Goal: Transaction & Acquisition: Purchase product/service

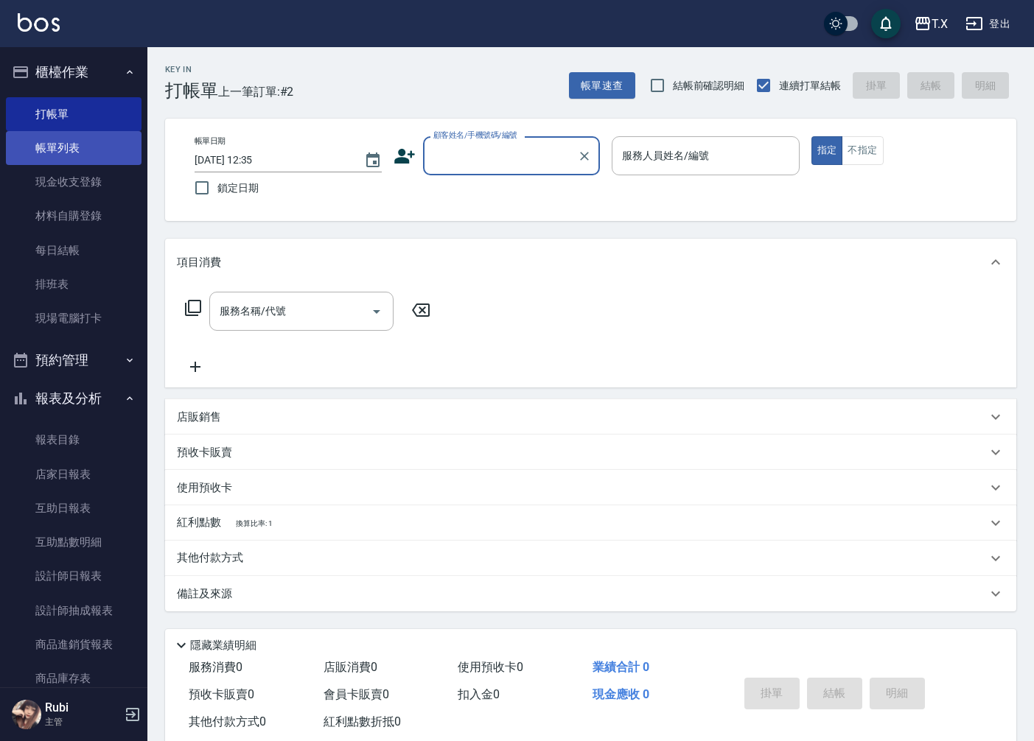
scroll to position [34, 0]
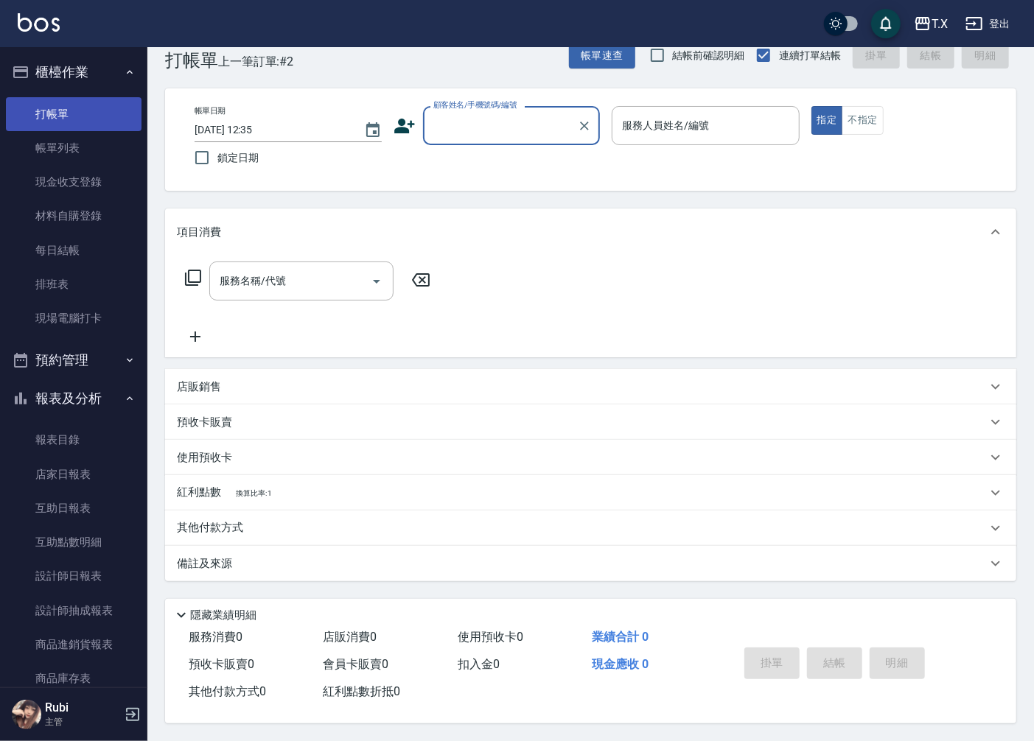
click at [81, 121] on link "打帳單" at bounding box center [74, 114] width 136 height 34
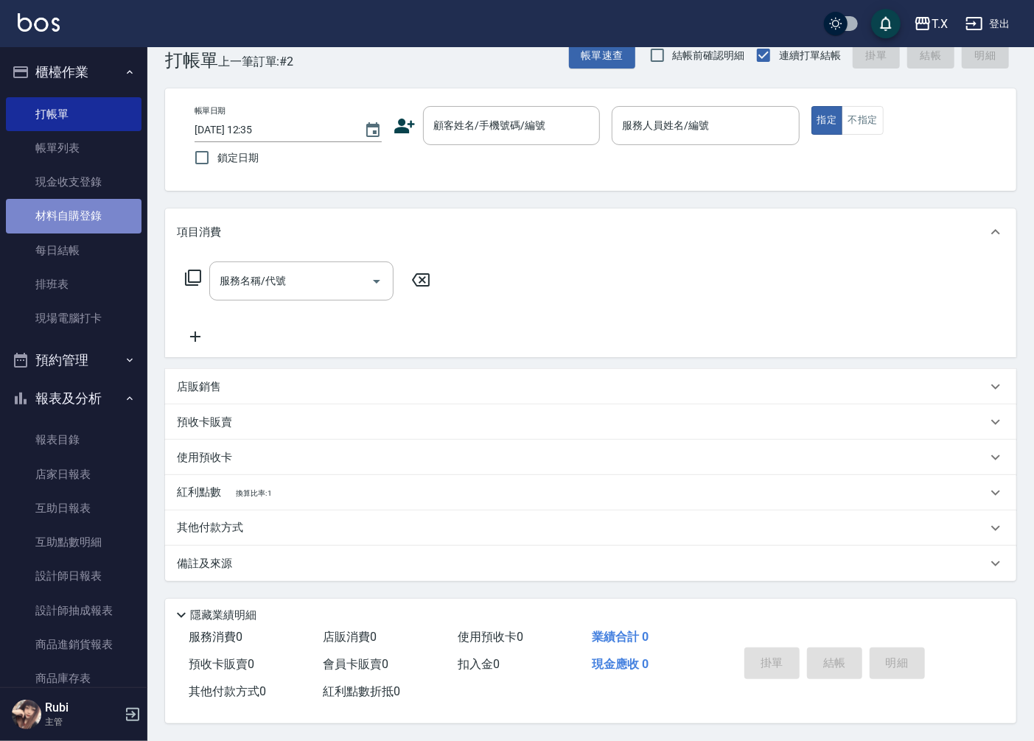
click at [120, 217] on link "材料自購登錄" at bounding box center [74, 216] width 136 height 34
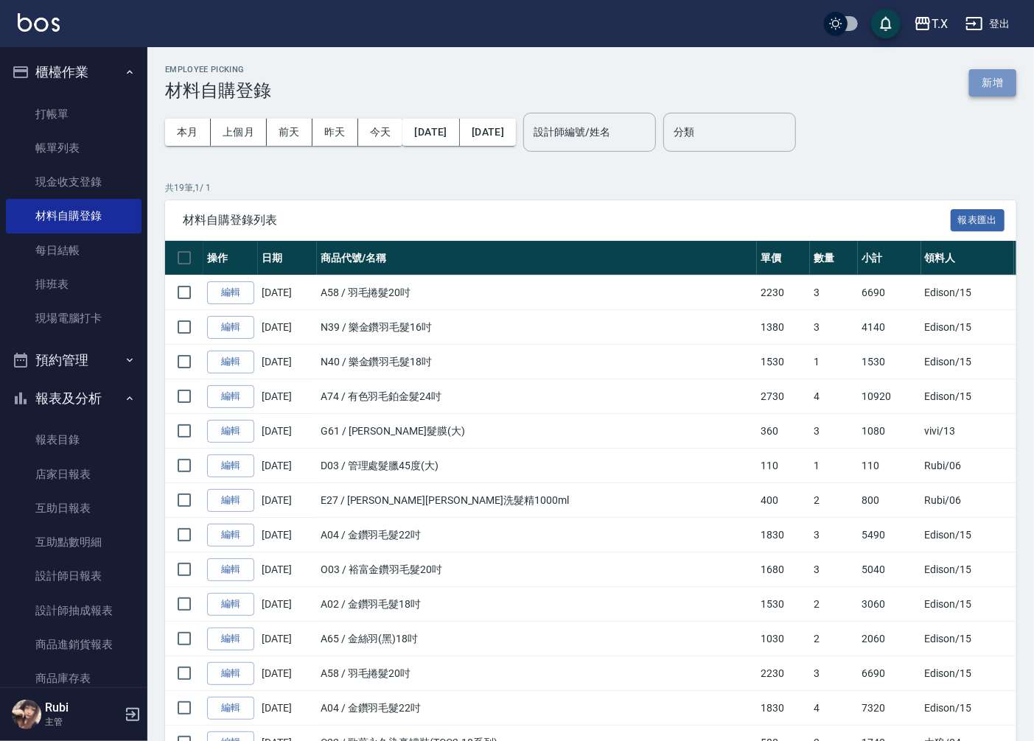
click at [1012, 84] on button "新增" at bounding box center [992, 82] width 47 height 27
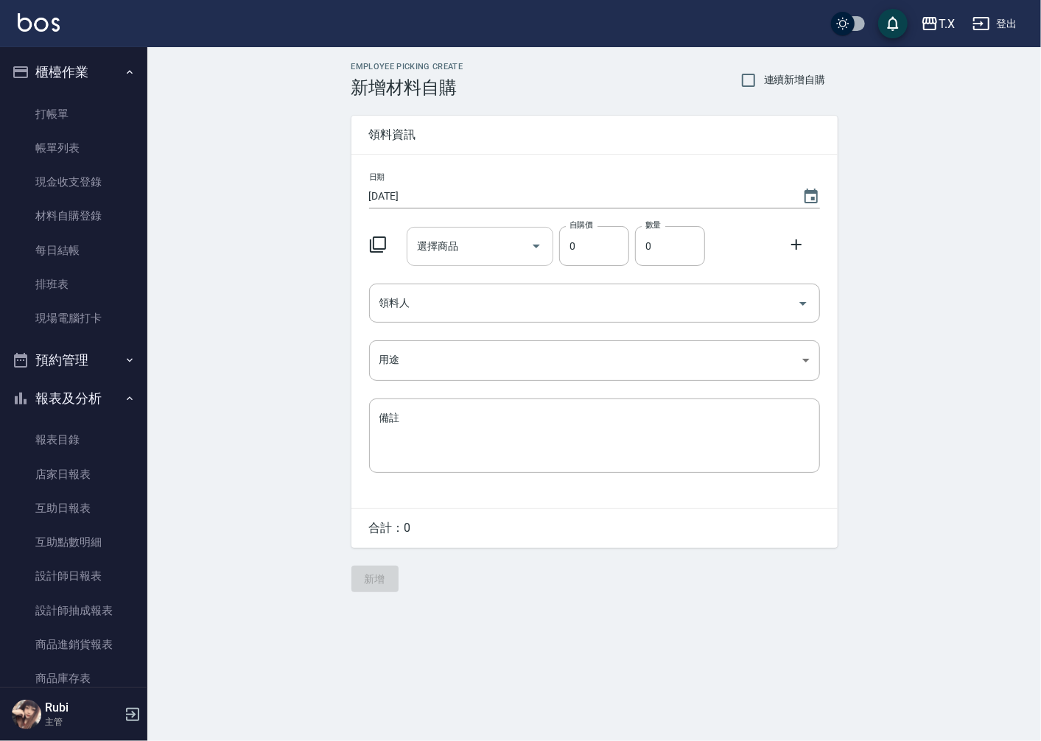
click at [455, 258] on input "選擇商品" at bounding box center [468, 247] width 111 height 26
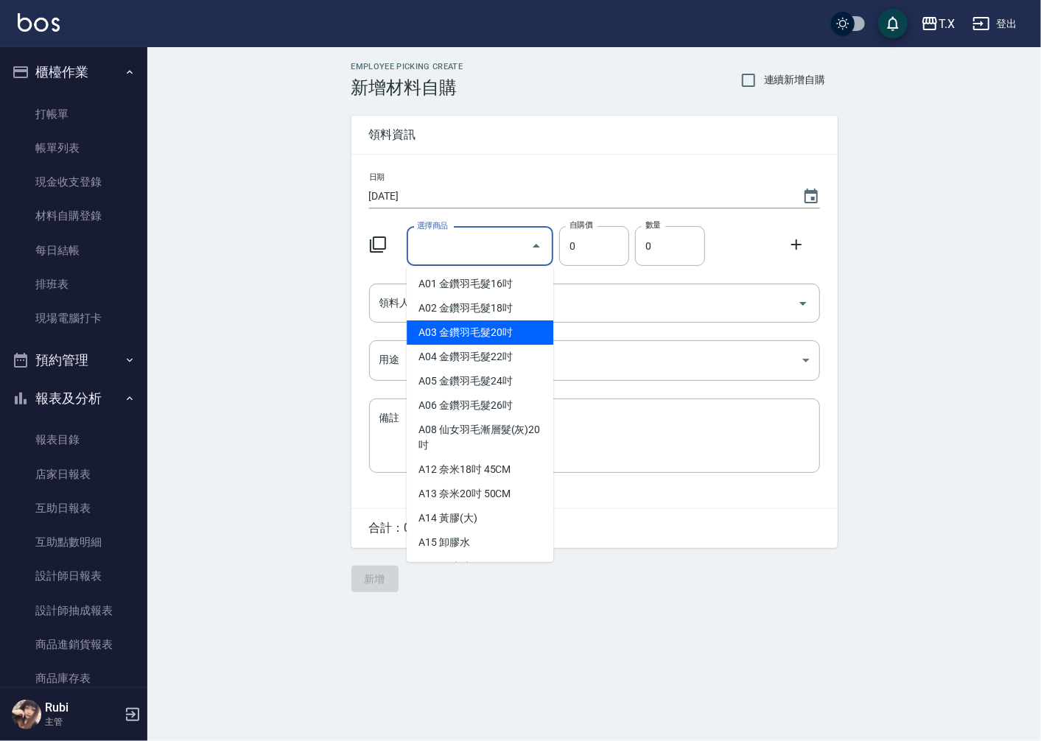
click at [519, 328] on li "A03 金鑽羽毛髮20吋" at bounding box center [480, 333] width 147 height 24
type input "金鑽羽毛髮20吋"
type input "1680"
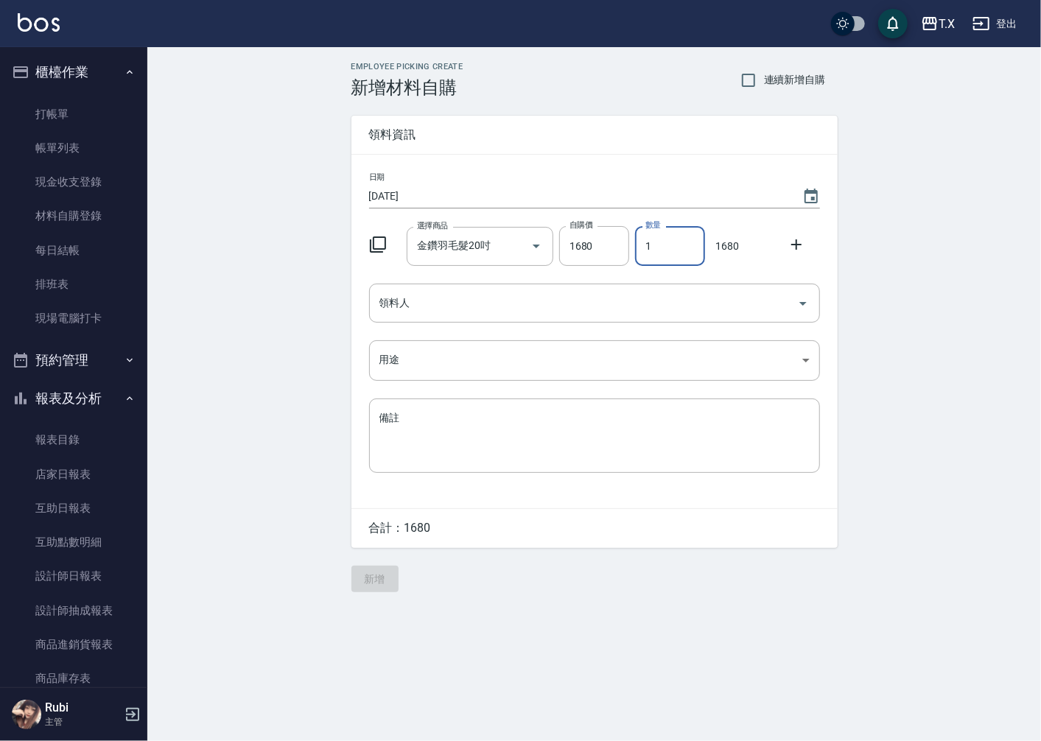
drag, startPoint x: 660, startPoint y: 251, endPoint x: 642, endPoint y: 251, distance: 18.4
click at [642, 251] on input "1" at bounding box center [670, 246] width 70 height 40
type input "3"
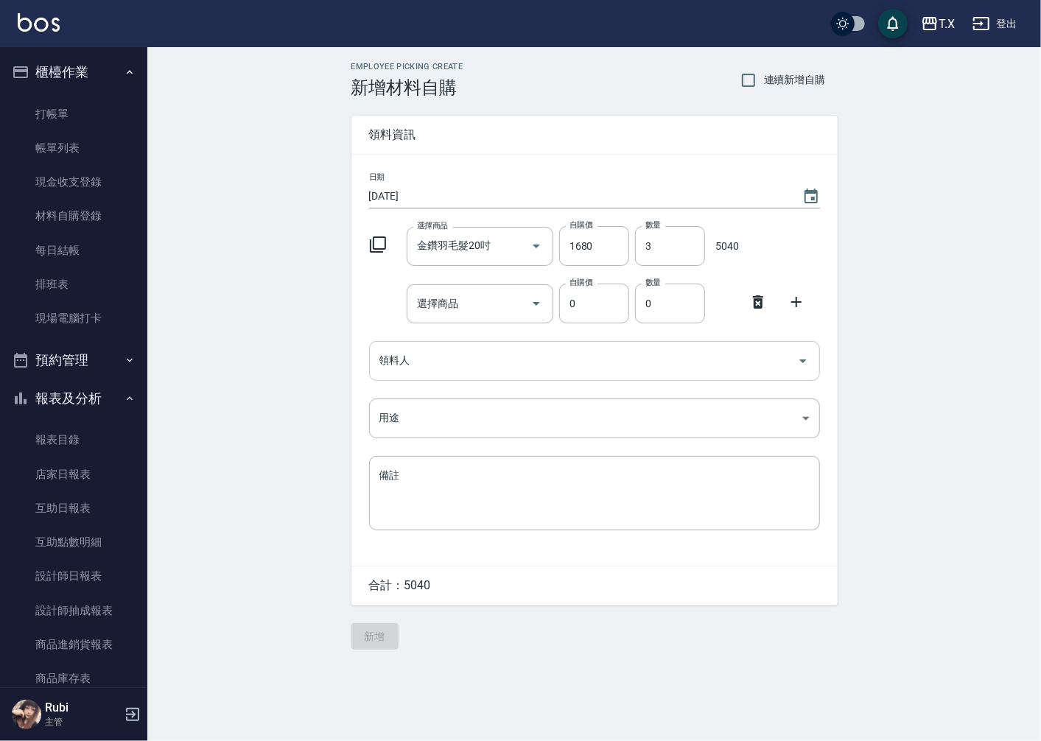
click at [753, 304] on icon at bounding box center [758, 302] width 18 height 18
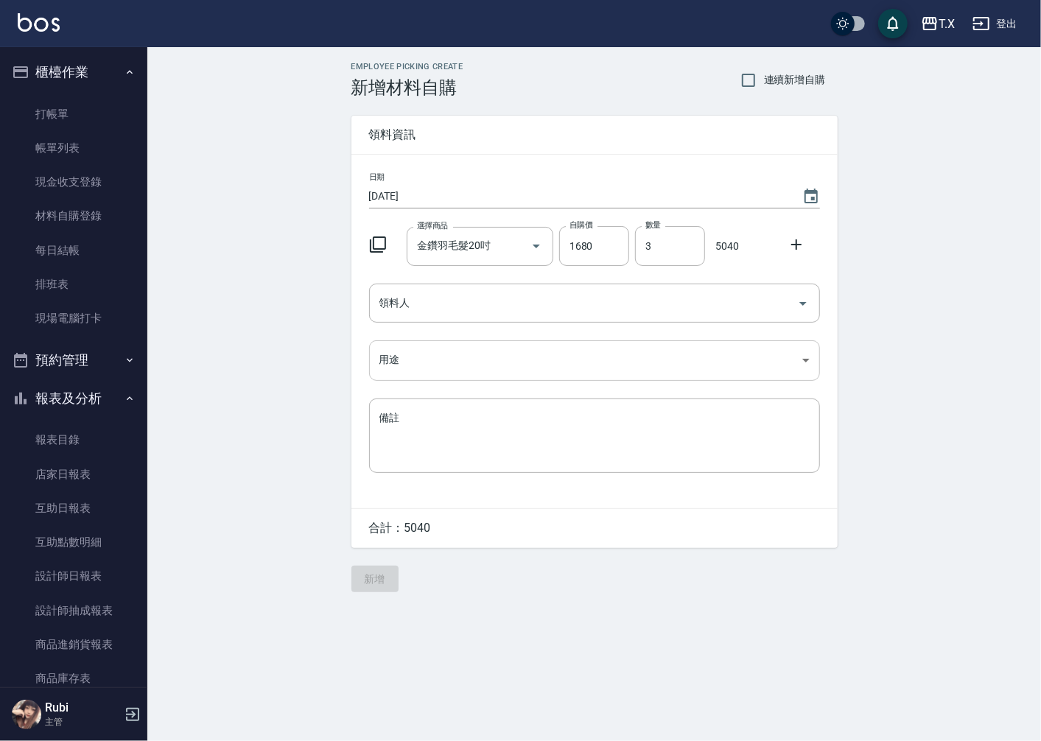
click at [491, 352] on body "T.X 登出 櫃檯作業 打帳單 帳單列表 現金收支登錄 材料自購登錄 每日結帳 排班表 現場電腦打卡 預約管理 預約管理 單日預約紀錄 單週預約紀錄 報表及分…" at bounding box center [520, 370] width 1041 height 741
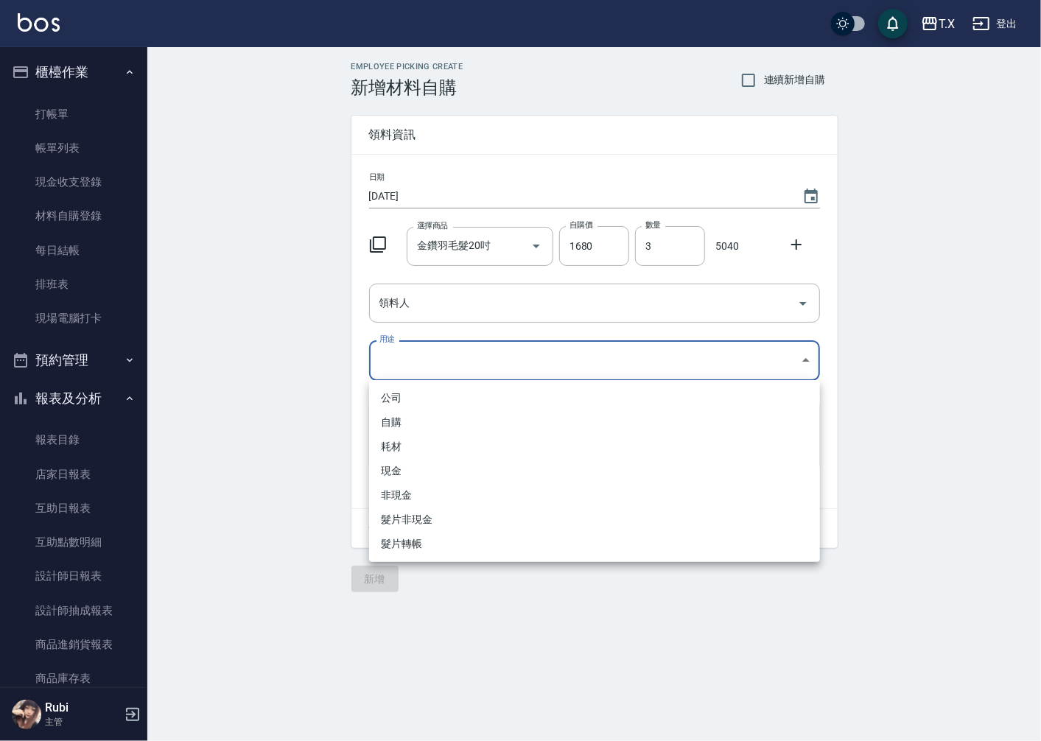
click at [475, 313] on div at bounding box center [520, 370] width 1041 height 741
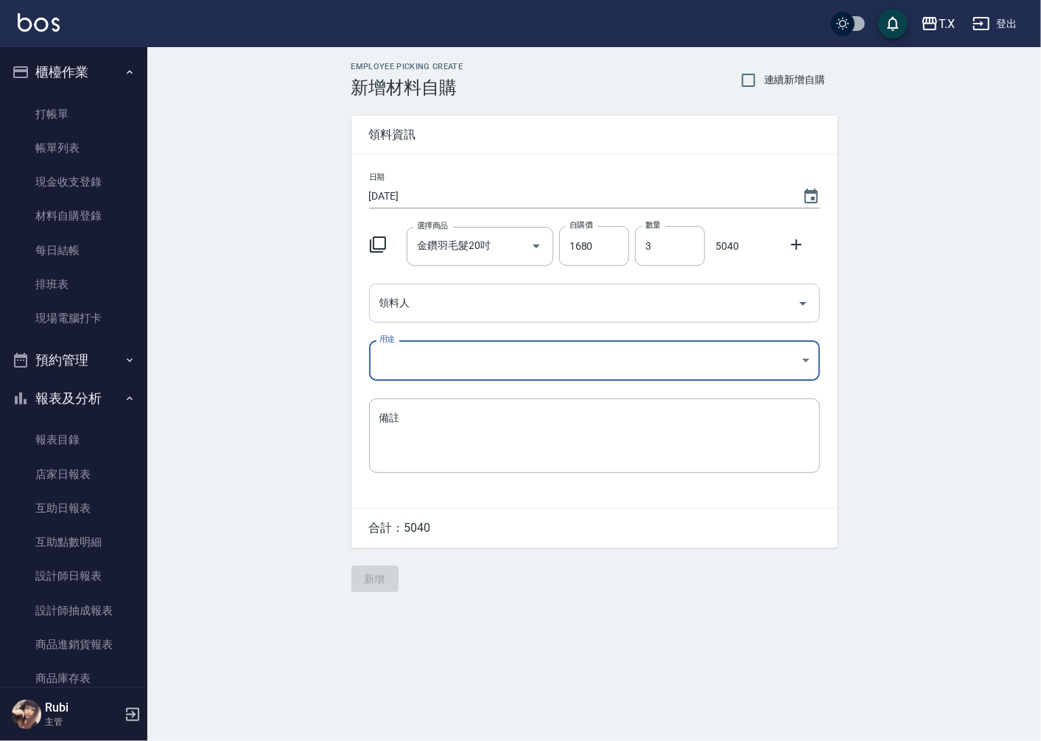
click at [477, 307] on input "領料人" at bounding box center [584, 303] width 416 height 26
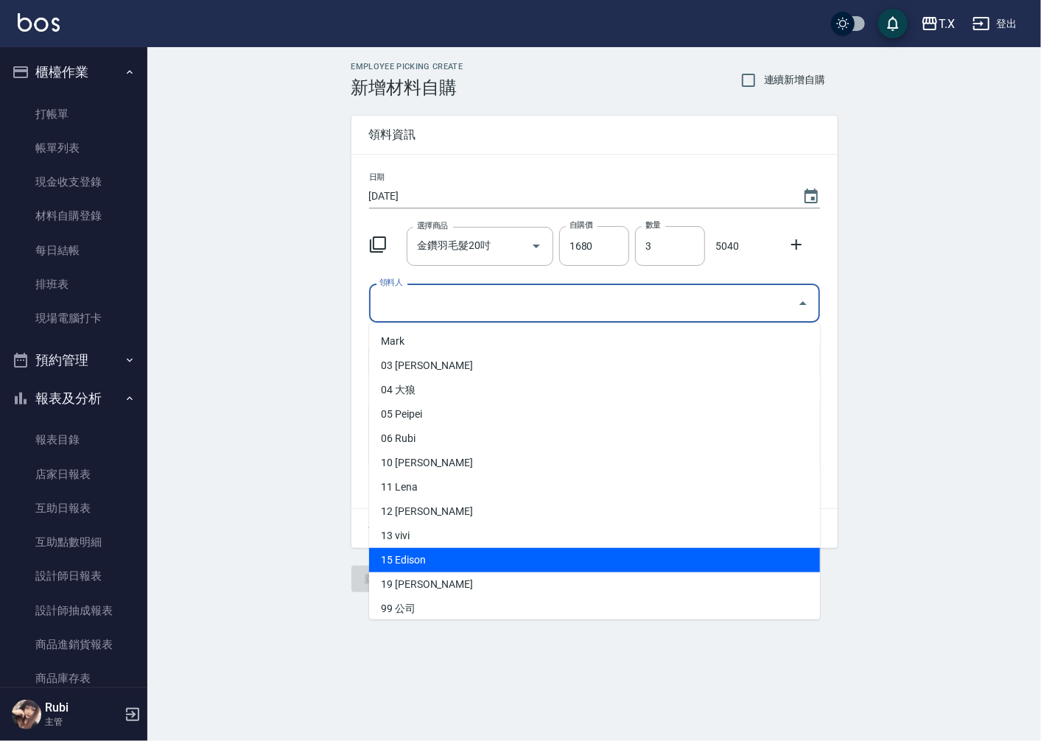
click at [458, 561] on li "15 Edison" at bounding box center [594, 560] width 451 height 24
type input "Edison"
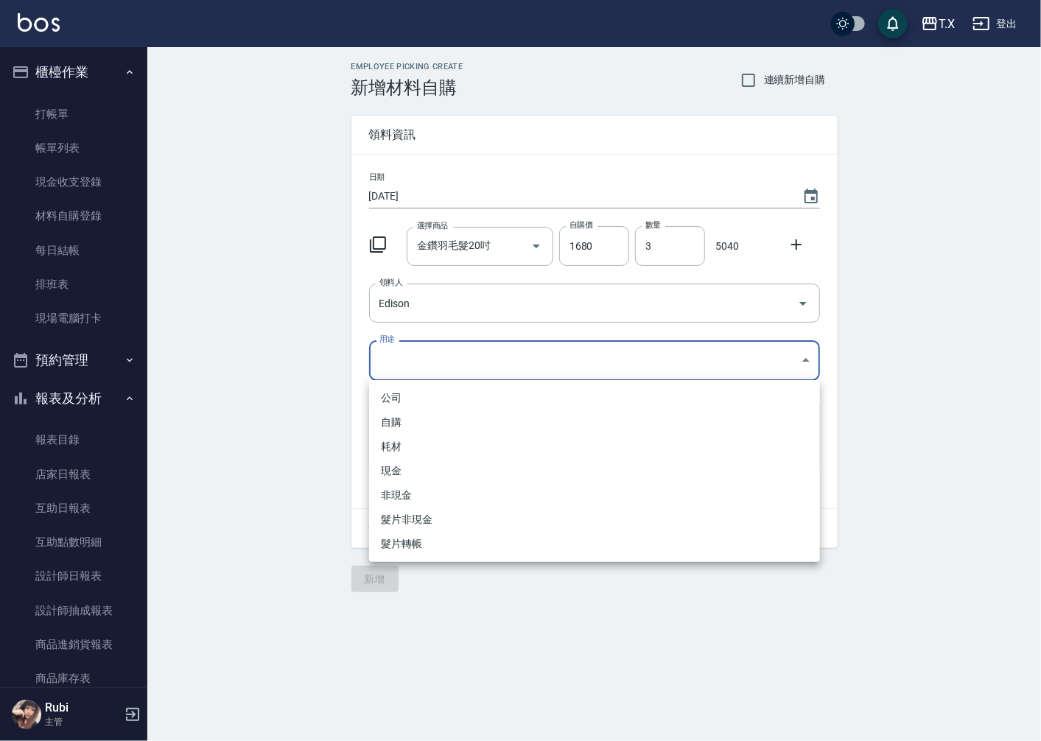
click at [465, 355] on body "T.X 登出 櫃檯作業 打帳單 帳單列表 現金收支登錄 材料自購登錄 每日結帳 排班表 現場電腦打卡 預約管理 預約管理 單日預約紀錄 單週預約紀錄 報表及分…" at bounding box center [520, 370] width 1041 height 741
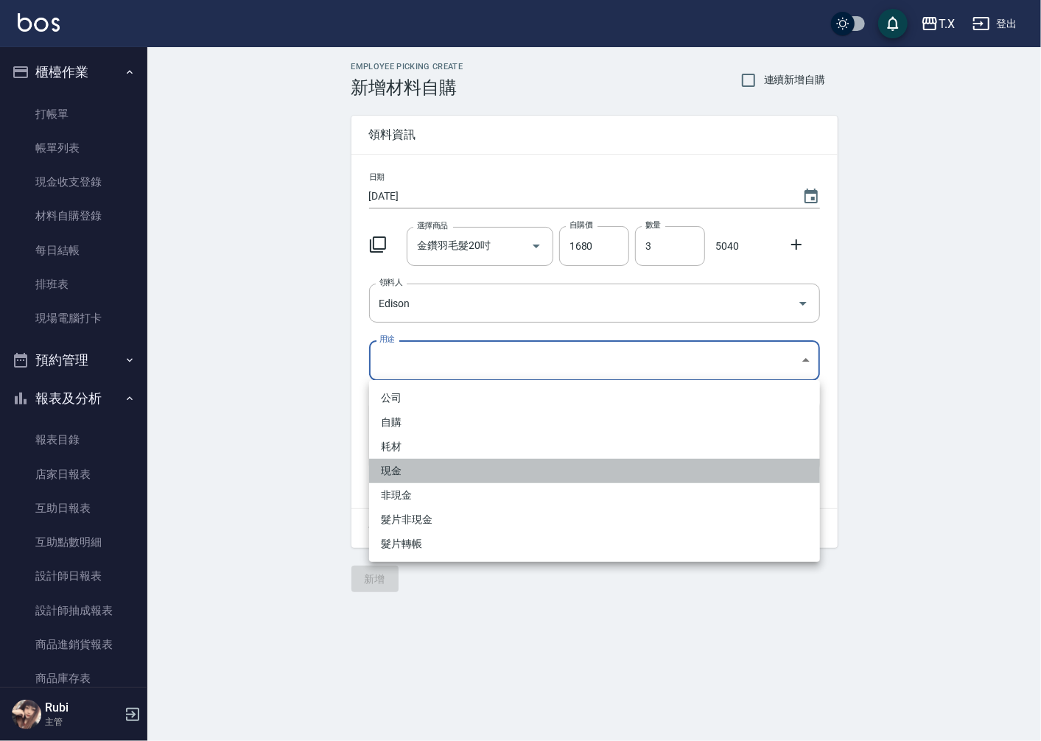
click at [457, 482] on li "現金" at bounding box center [594, 471] width 451 height 24
type input "現金"
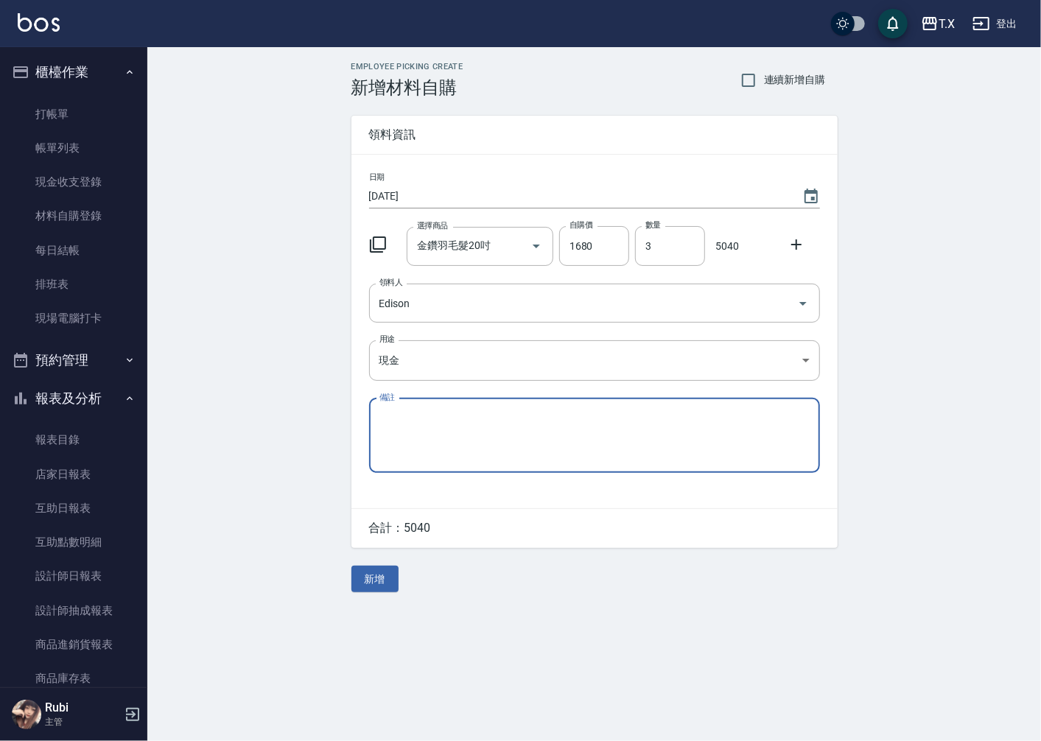
click at [365, 588] on button "新增" at bounding box center [374, 579] width 47 height 27
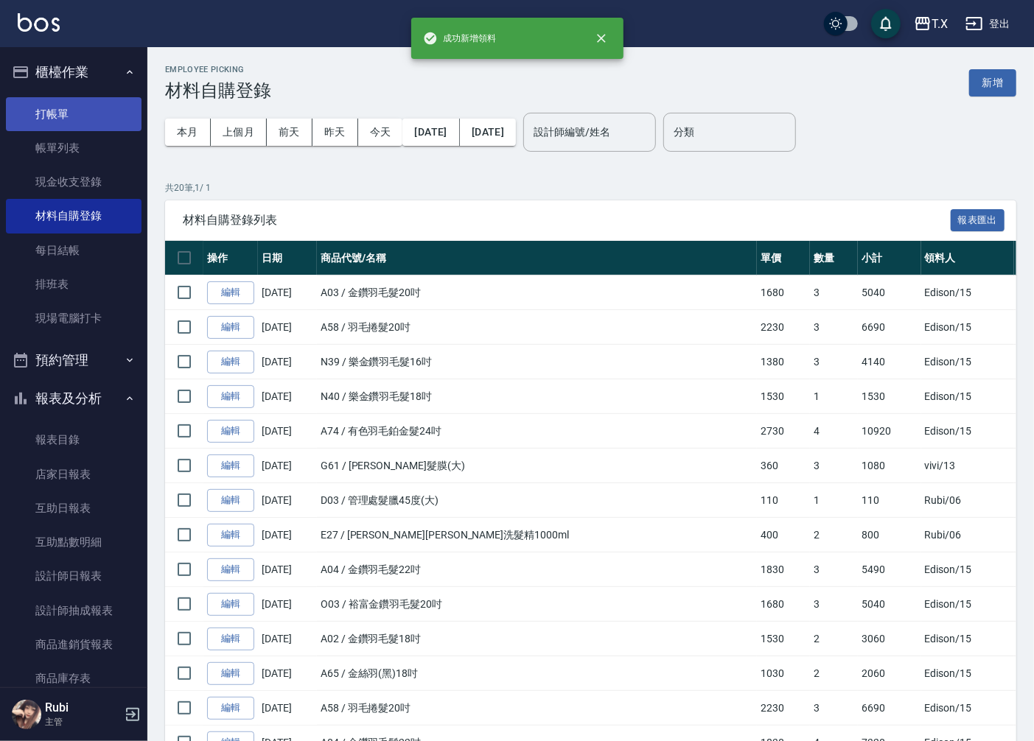
click at [54, 123] on link "打帳單" at bounding box center [74, 114] width 136 height 34
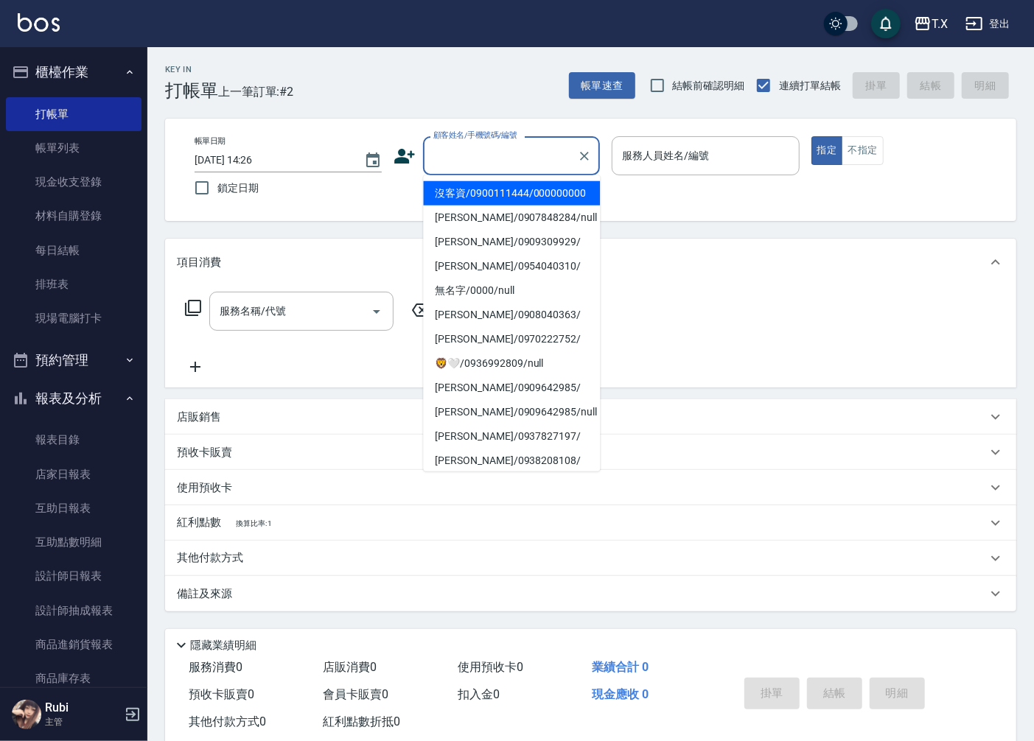
click at [519, 145] on input "顧客姓名/手機號碼/編號" at bounding box center [500, 156] width 141 height 26
click at [502, 206] on li "沒客資/0900111444/000000000" at bounding box center [511, 193] width 177 height 24
type input "沒客資/0900111444/000000000"
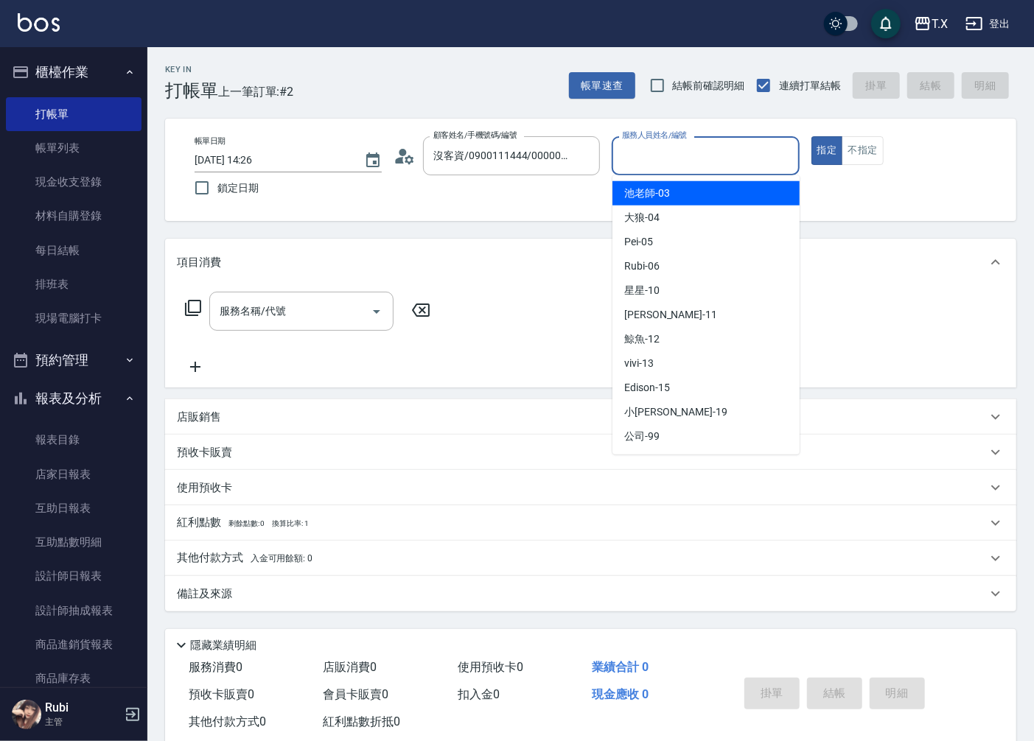
click at [631, 150] on input "服務人員姓名/編號" at bounding box center [705, 156] width 174 height 26
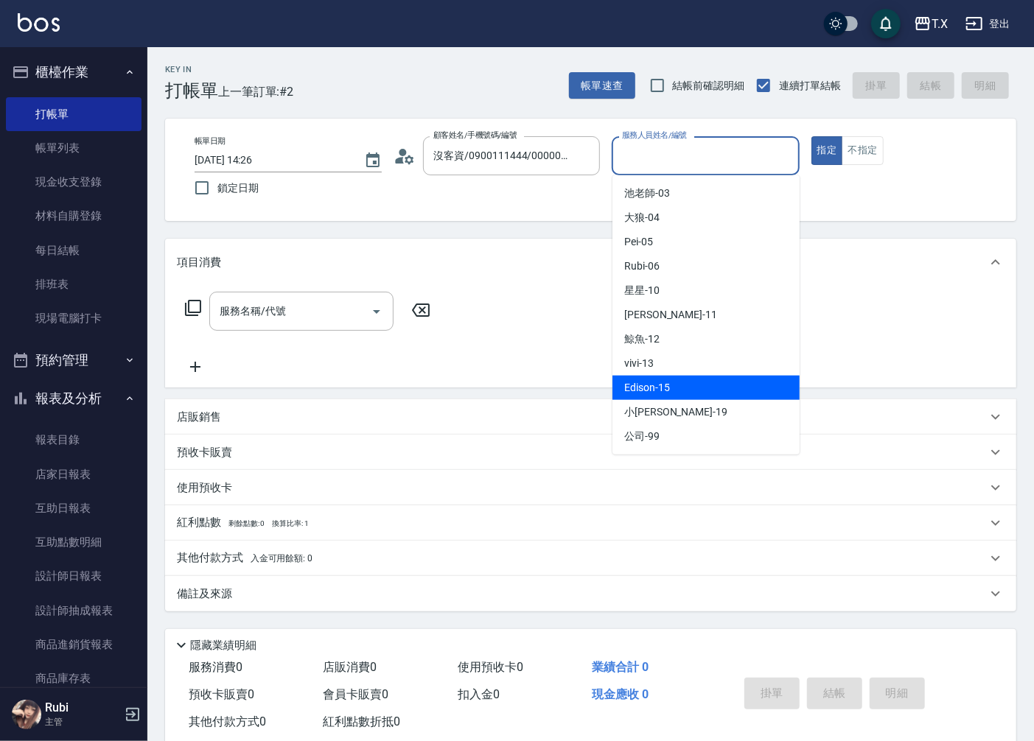
click at [645, 384] on span "Edison -15" at bounding box center [647, 387] width 46 height 15
type input "Edison-15"
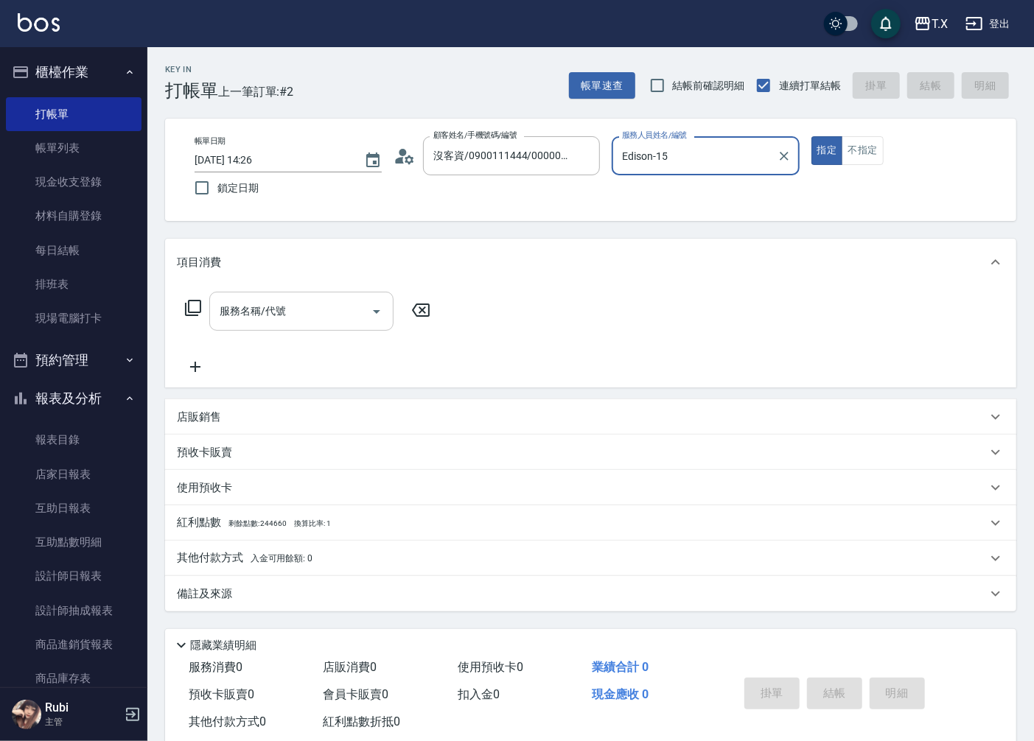
click at [329, 323] on input "服務名稱/代號" at bounding box center [290, 311] width 149 height 26
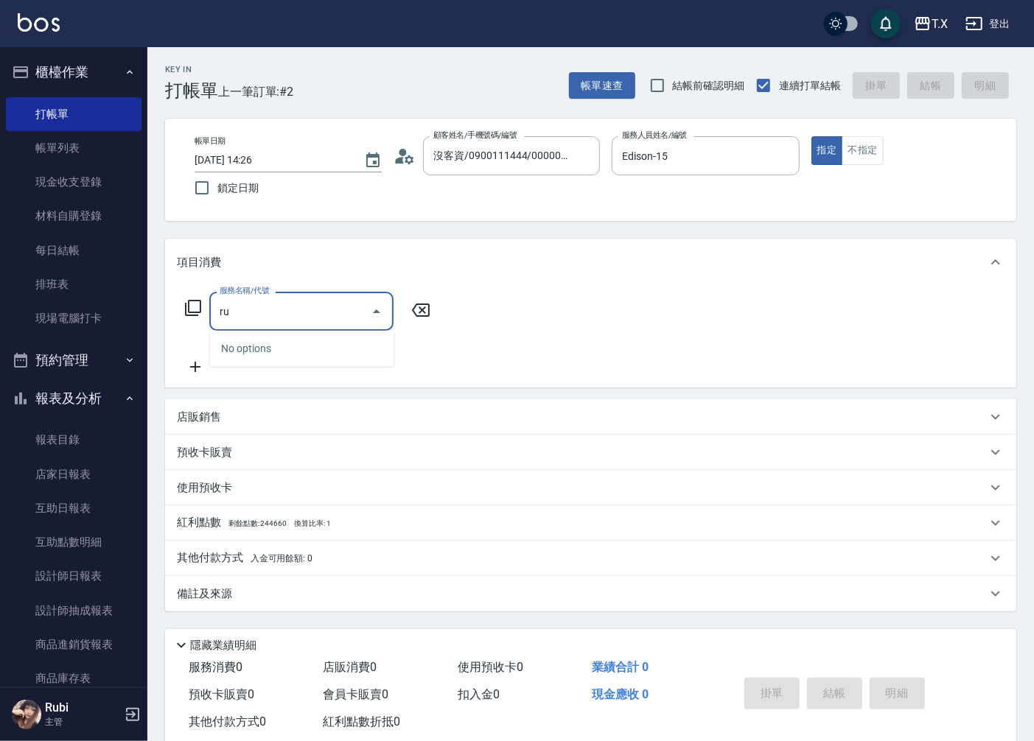
type input "r"
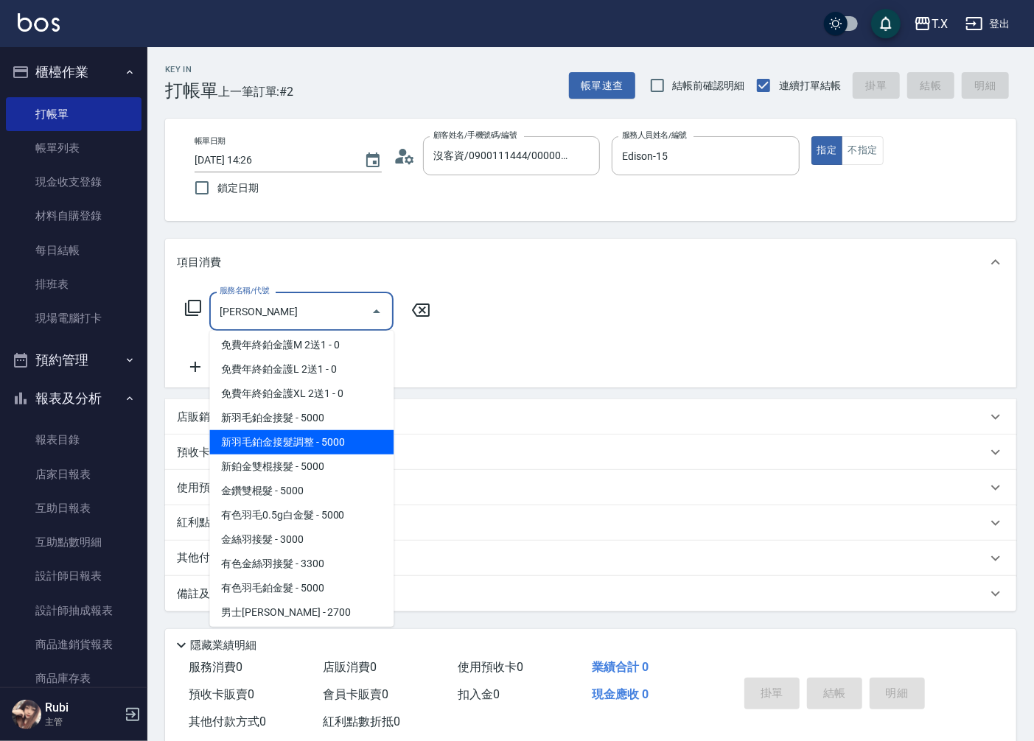
scroll to position [164, 0]
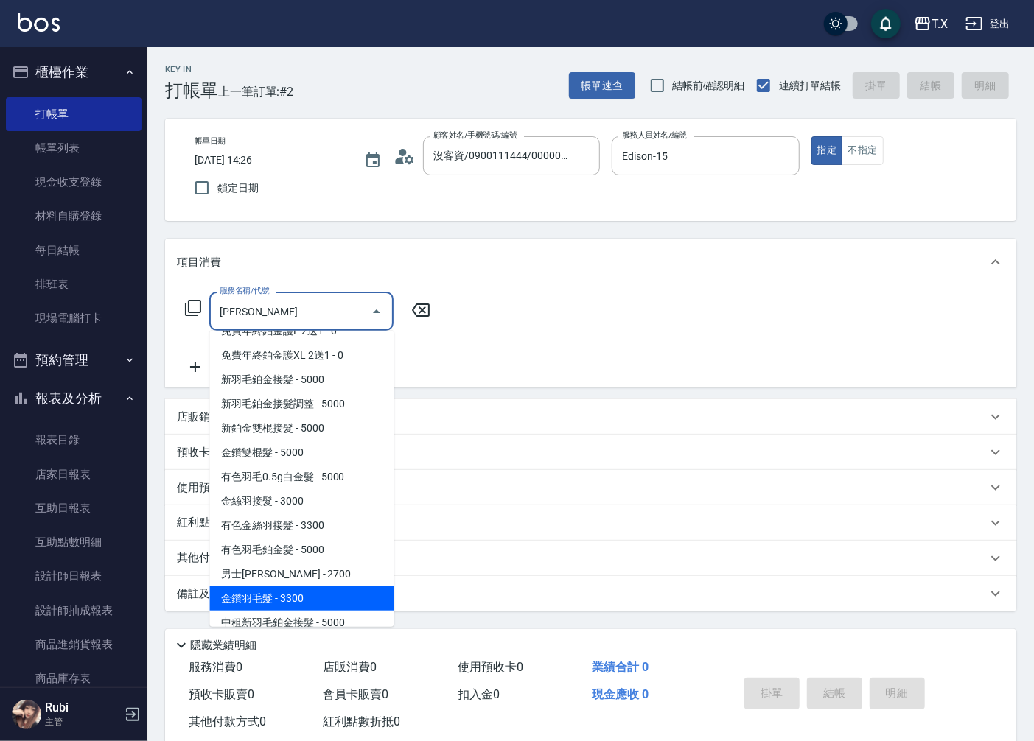
click at [302, 465] on span "金鑽雙棍髮 - 5000" at bounding box center [301, 453] width 184 height 24
type input "金鑽雙棍髮(709)"
type input "500"
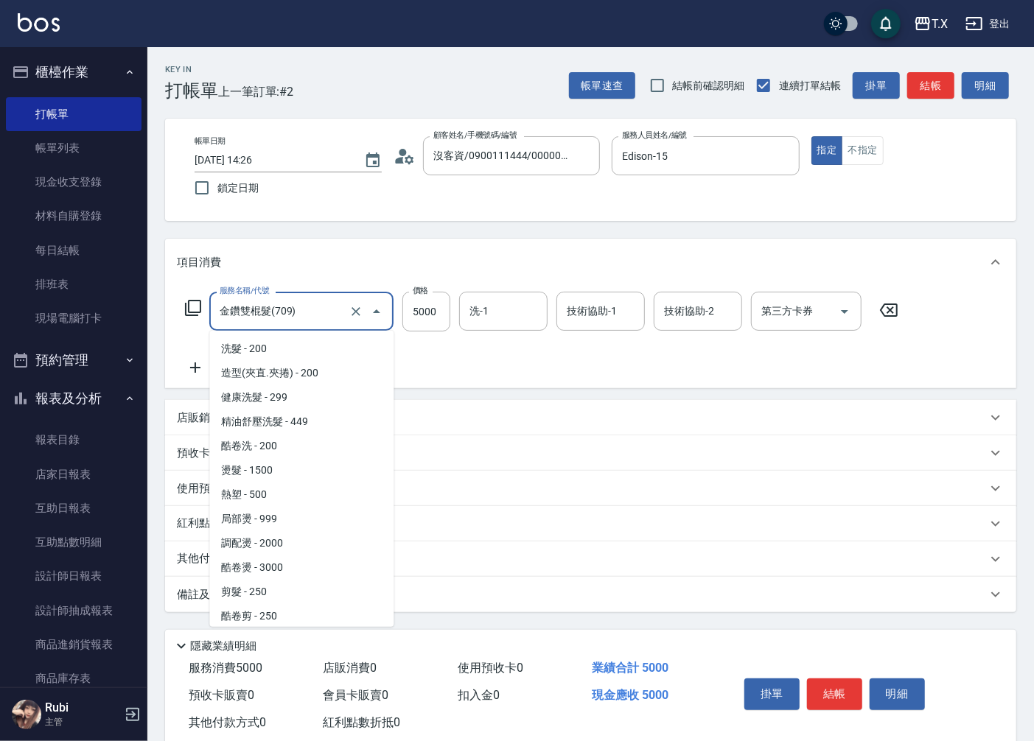
scroll to position [1459, 0]
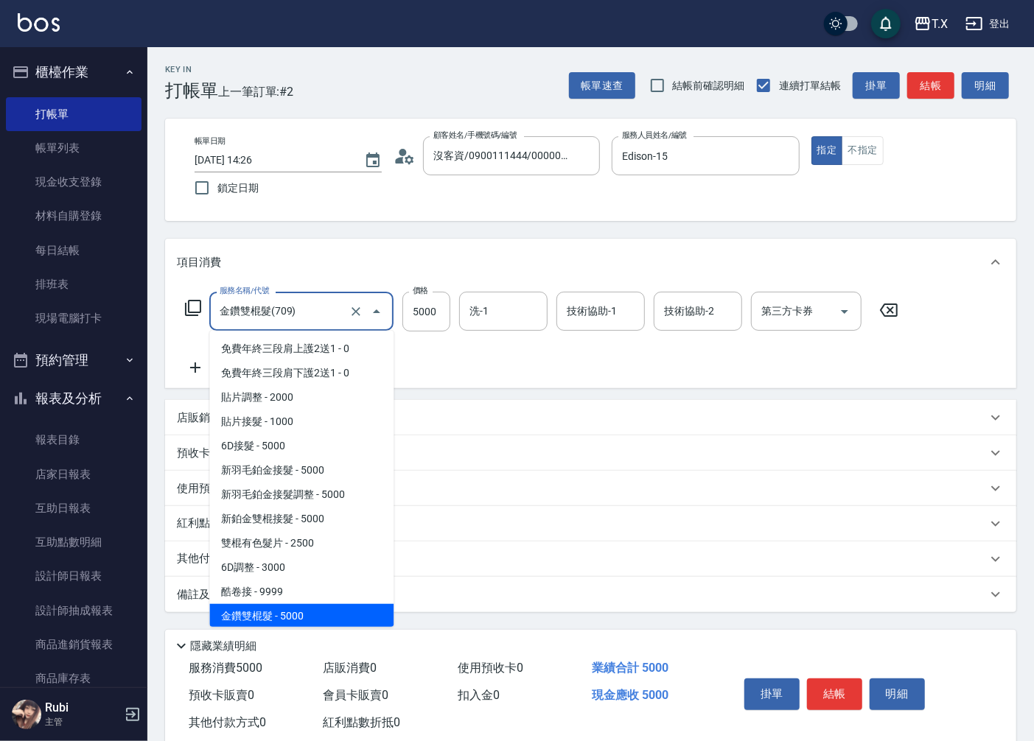
drag, startPoint x: 301, startPoint y: 310, endPoint x: 244, endPoint y: 306, distance: 56.9
click at [244, 306] on input "金鑽雙棍髮(709)" at bounding box center [281, 311] width 130 height 26
type input "0"
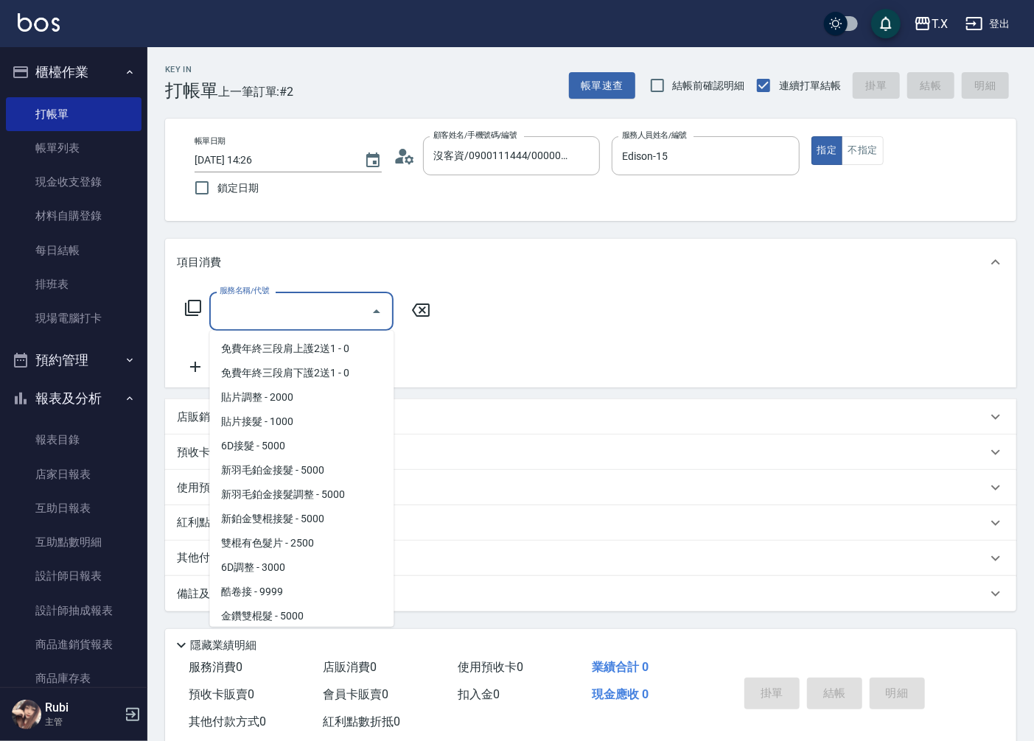
scroll to position [0, 0]
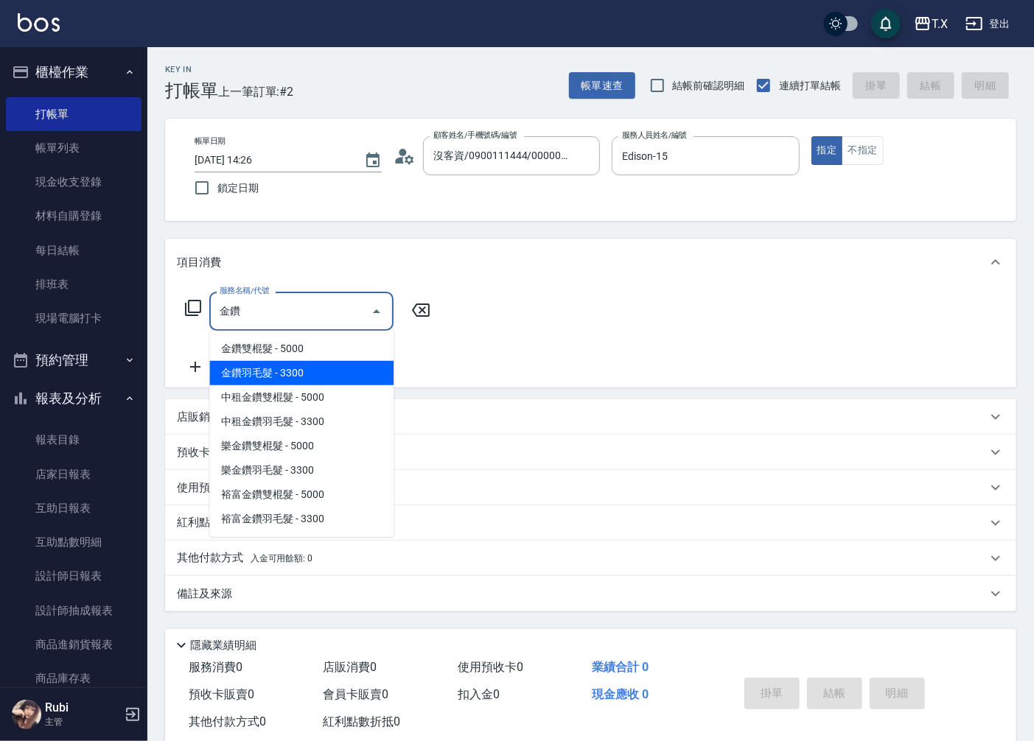
type input "金鑽羽毛髮(719)"
type input "330"
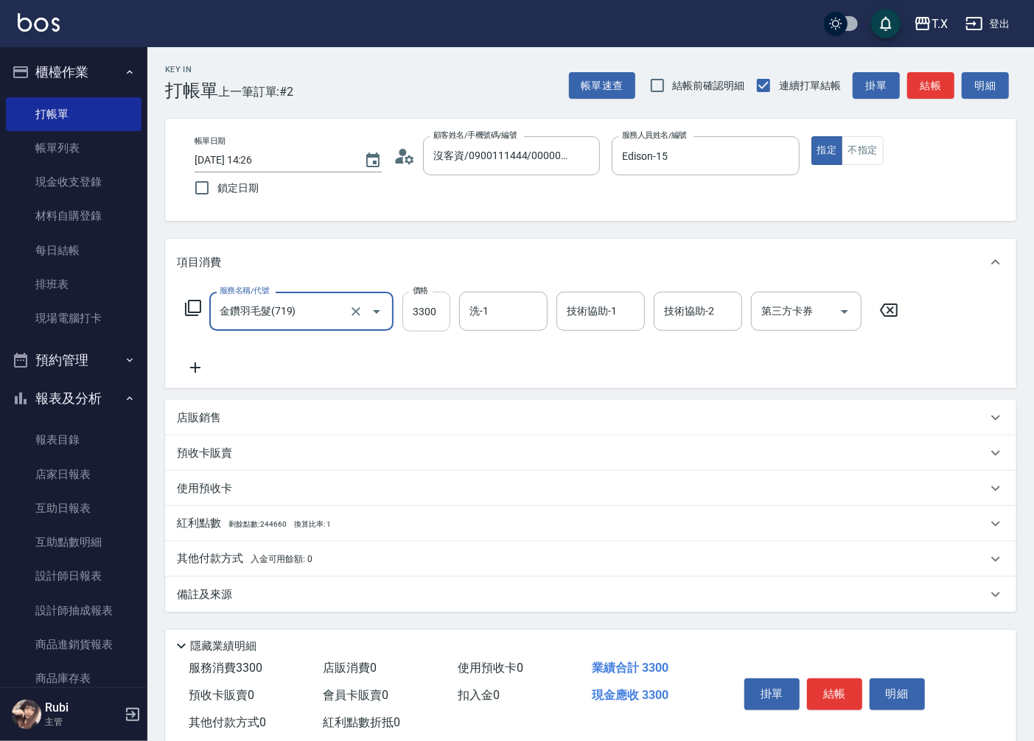
type input "金鑽羽毛髮(719)"
click at [439, 320] on input "3300" at bounding box center [426, 312] width 48 height 40
type input "1"
type input "0"
type input "114"
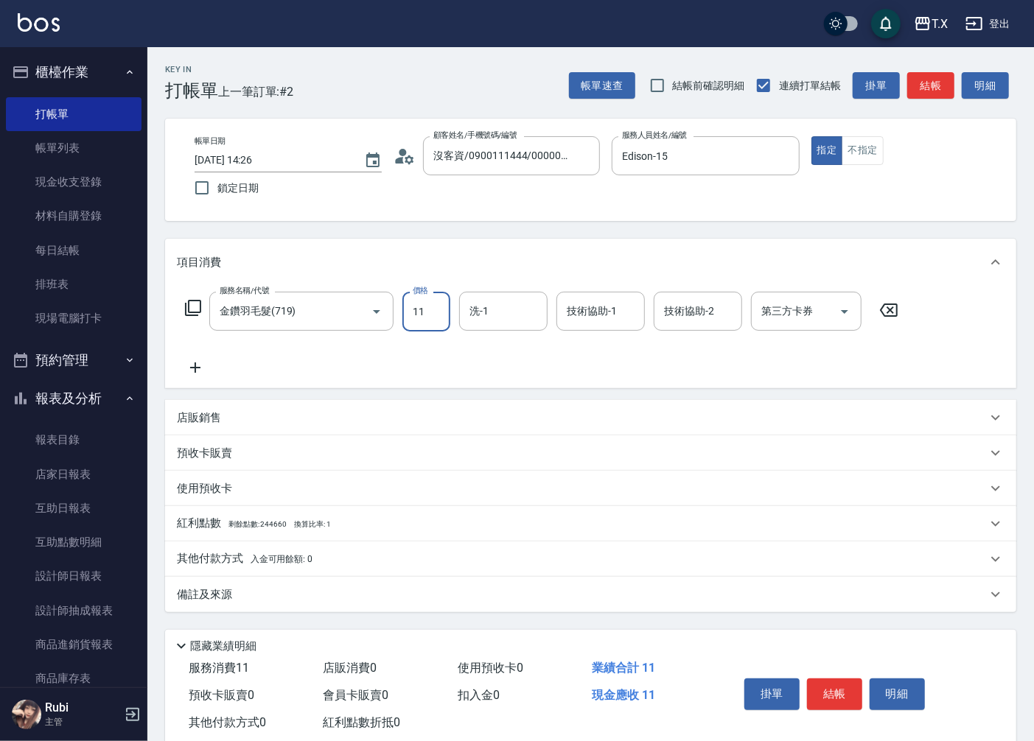
type input "10"
type input "1146"
type input "1140"
type input "11460"
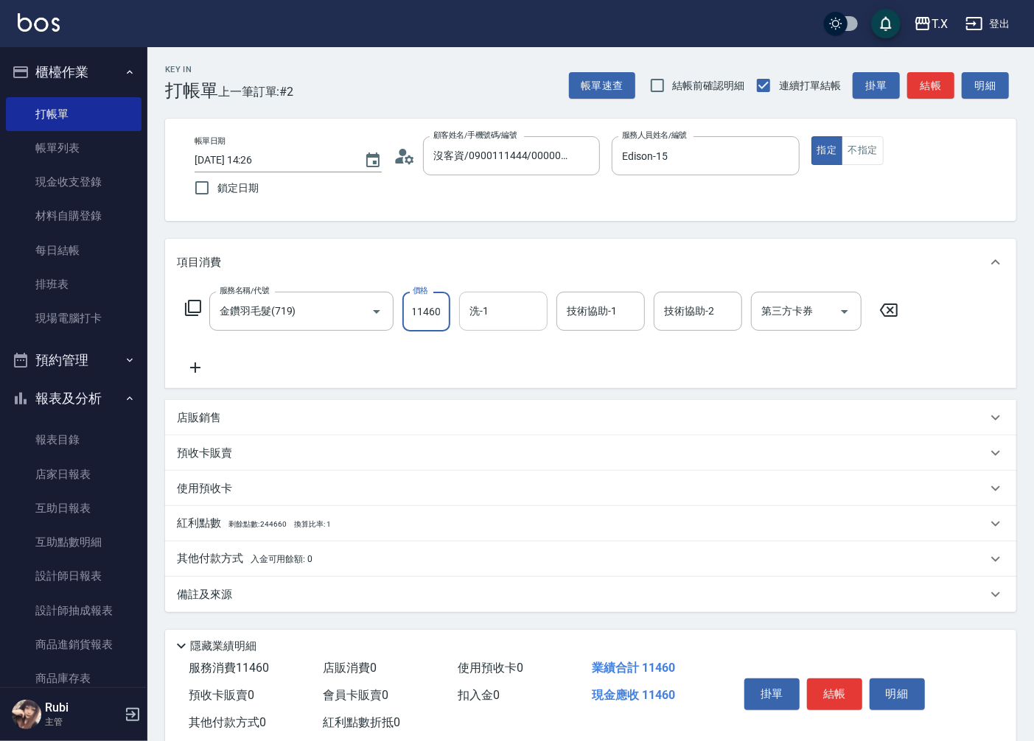
click at [514, 306] on input "洗-1" at bounding box center [503, 311] width 75 height 26
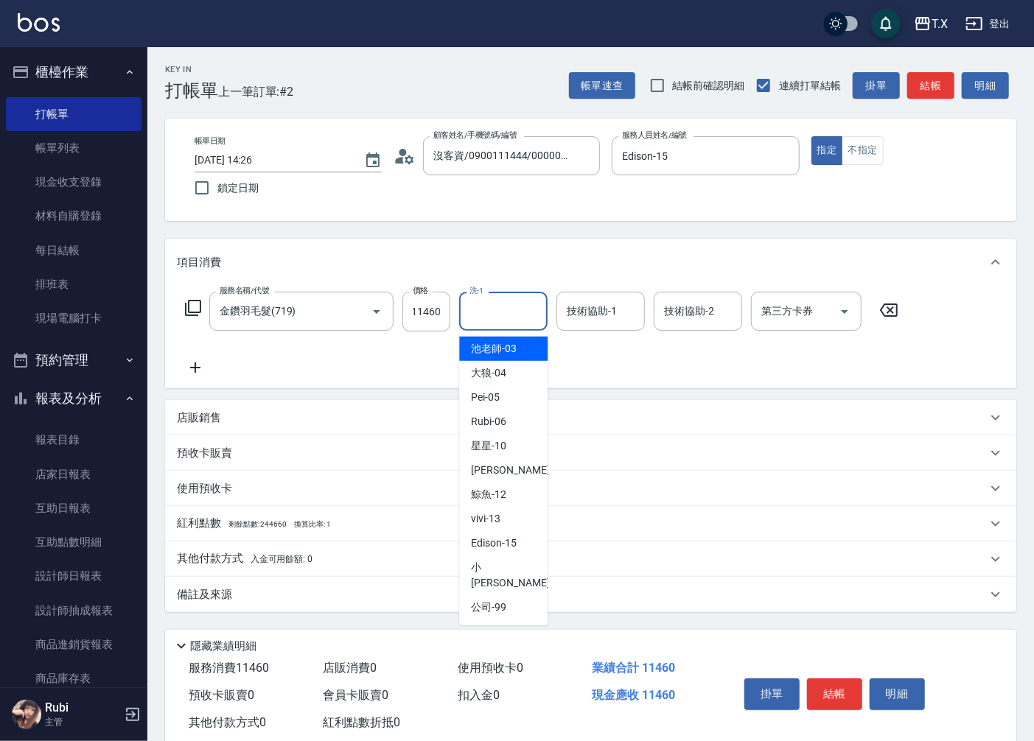
scroll to position [0, 0]
click at [496, 349] on span "vivi -13" at bounding box center [485, 348] width 29 height 15
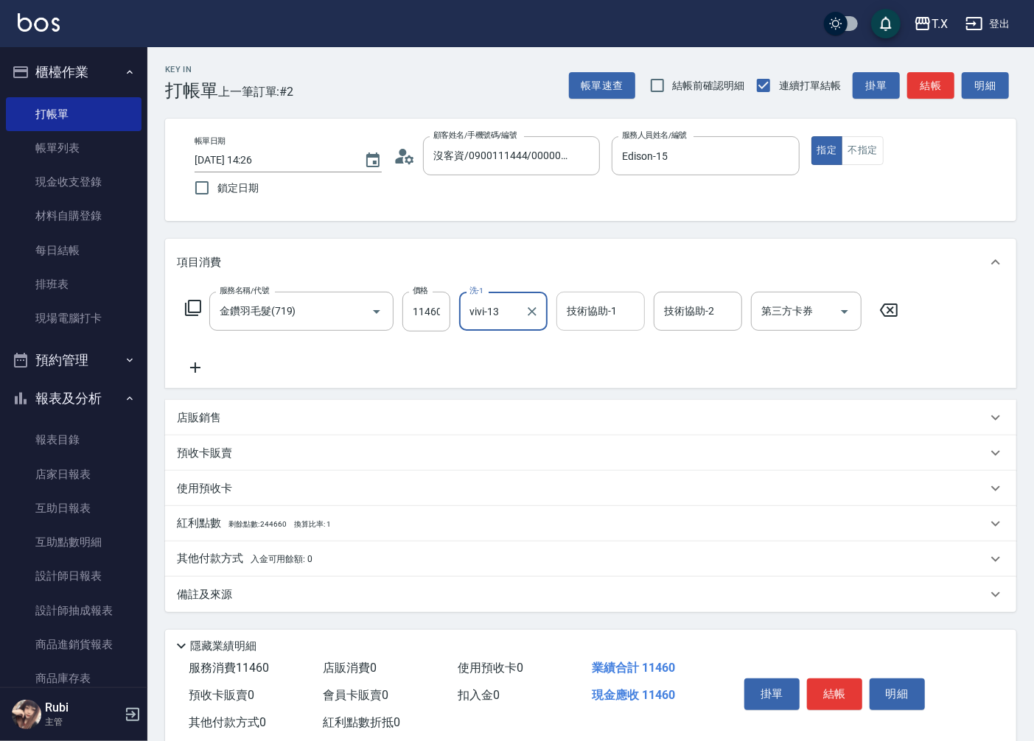
type input "vivi-13"
click at [564, 313] on input "技術協助-1" at bounding box center [600, 311] width 75 height 26
type input "vivi-13"
click at [592, 366] on div "服務名稱/代號 金鑽羽毛髮(719) 服務名稱/代號 價格 11460 價格 洗-1 vivi-13 洗-1 技術協助-1 vivi-13 技術協助-1 技術…" at bounding box center [542, 334] width 730 height 85
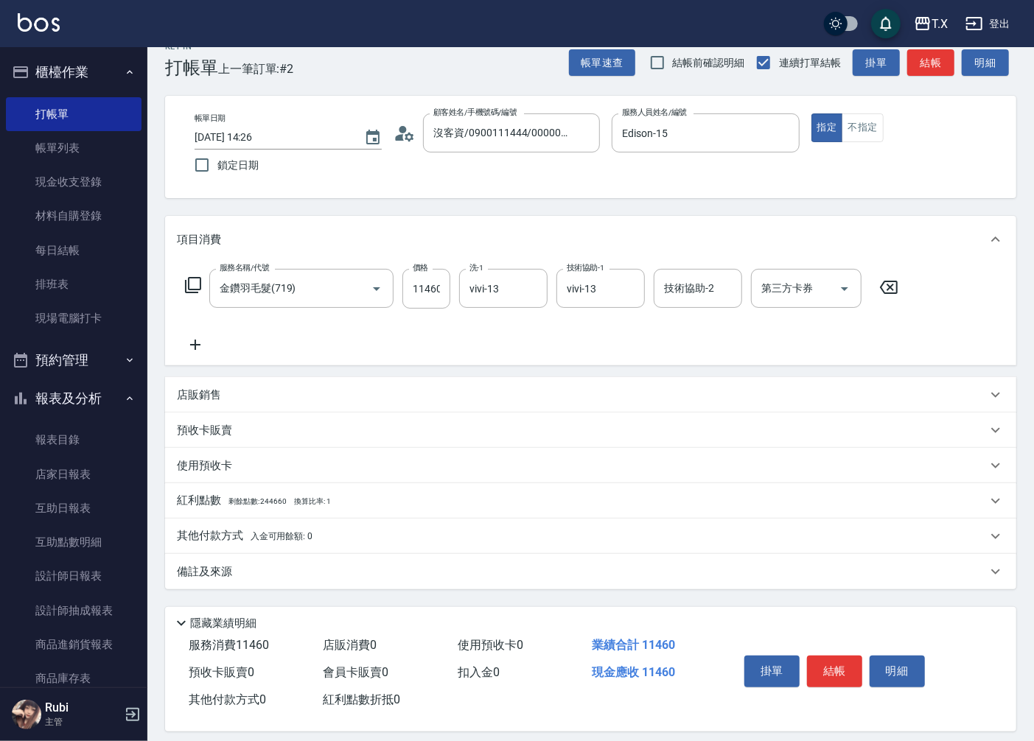
scroll to position [35, 0]
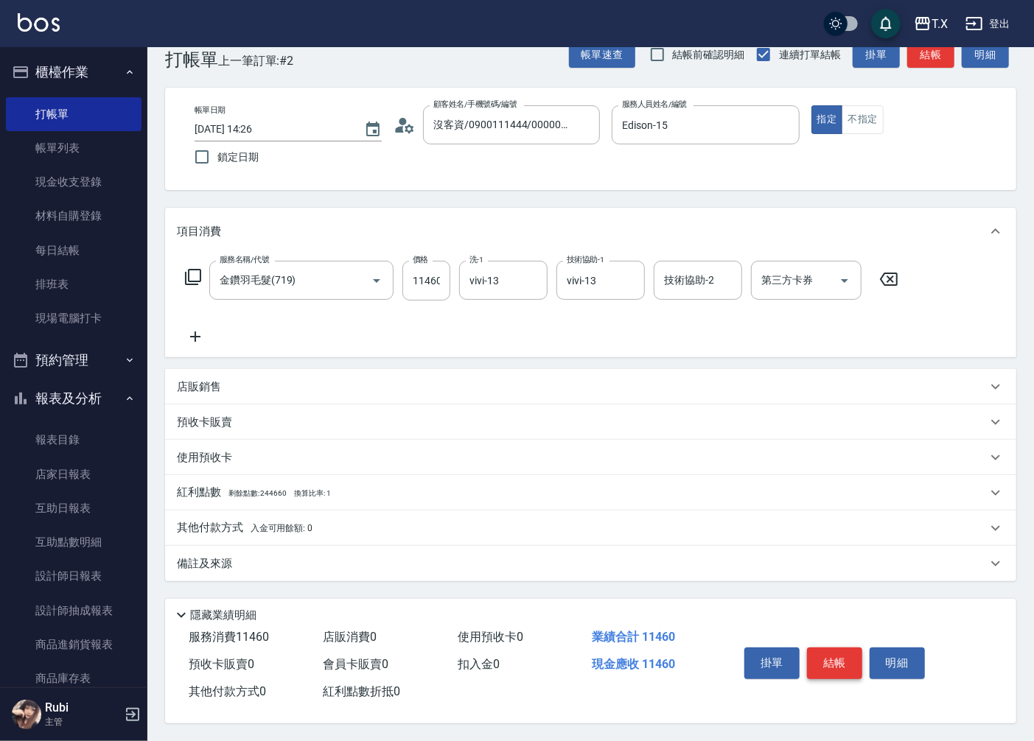
click at [828, 659] on button "結帳" at bounding box center [834, 663] width 55 height 31
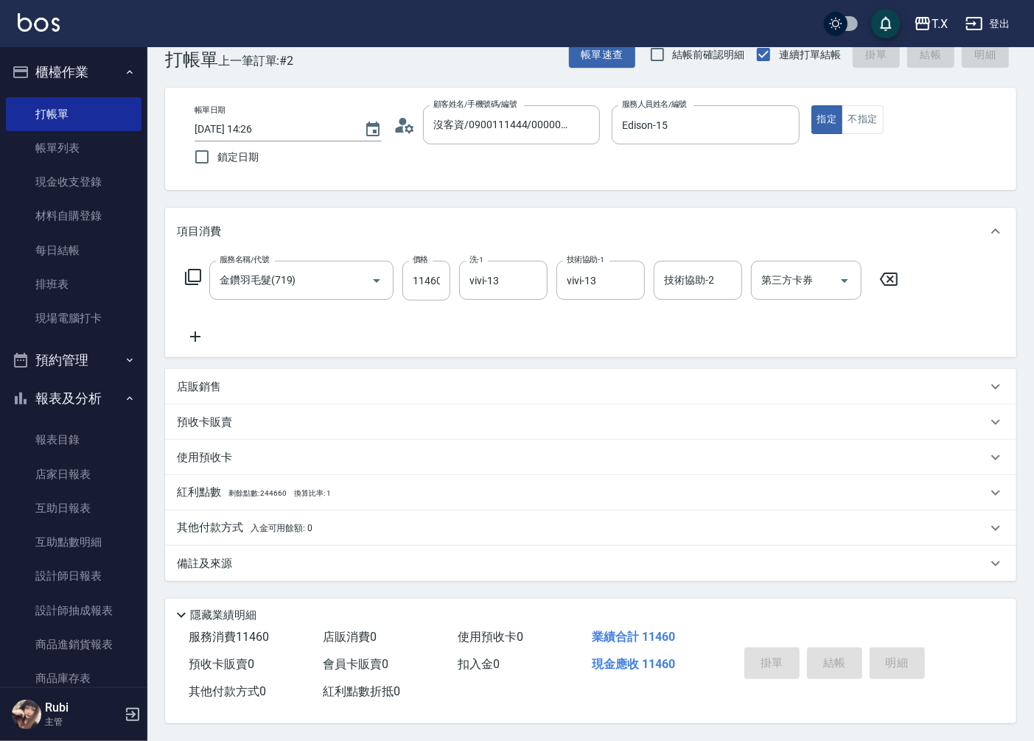
type input "[DATE] 14:27"
type input "0"
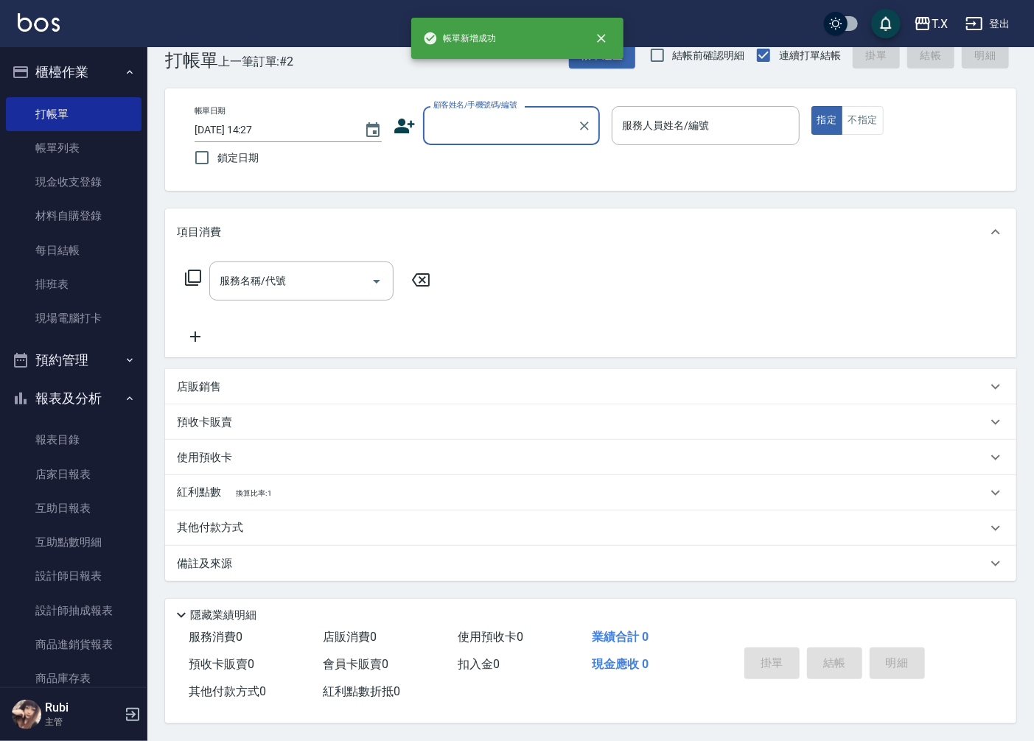
scroll to position [0, 0]
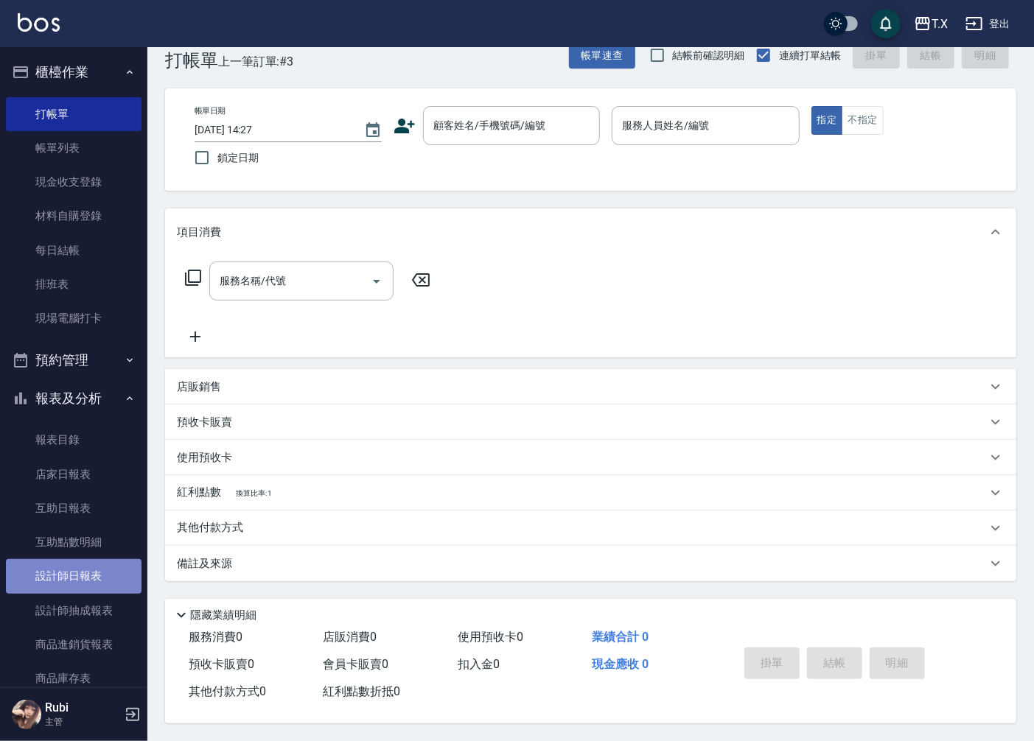
click at [94, 573] on link "設計師日報表" at bounding box center [74, 576] width 136 height 34
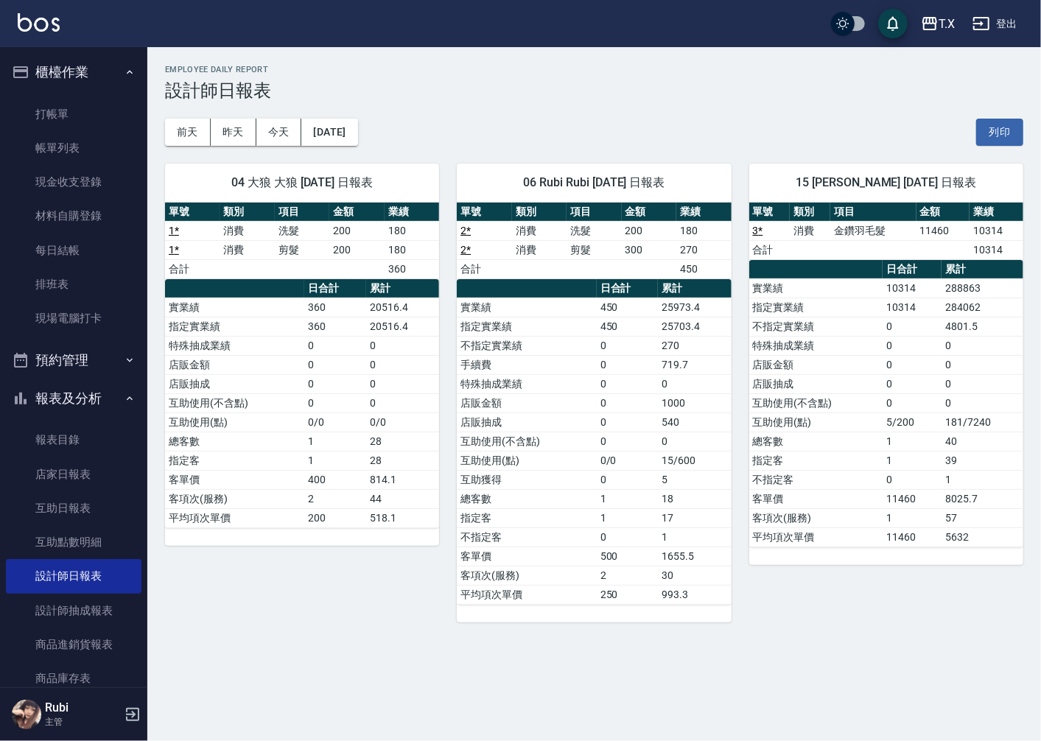
click at [804, 373] on td "店販金額" at bounding box center [816, 364] width 134 height 19
